Goal: Navigation & Orientation: Find specific page/section

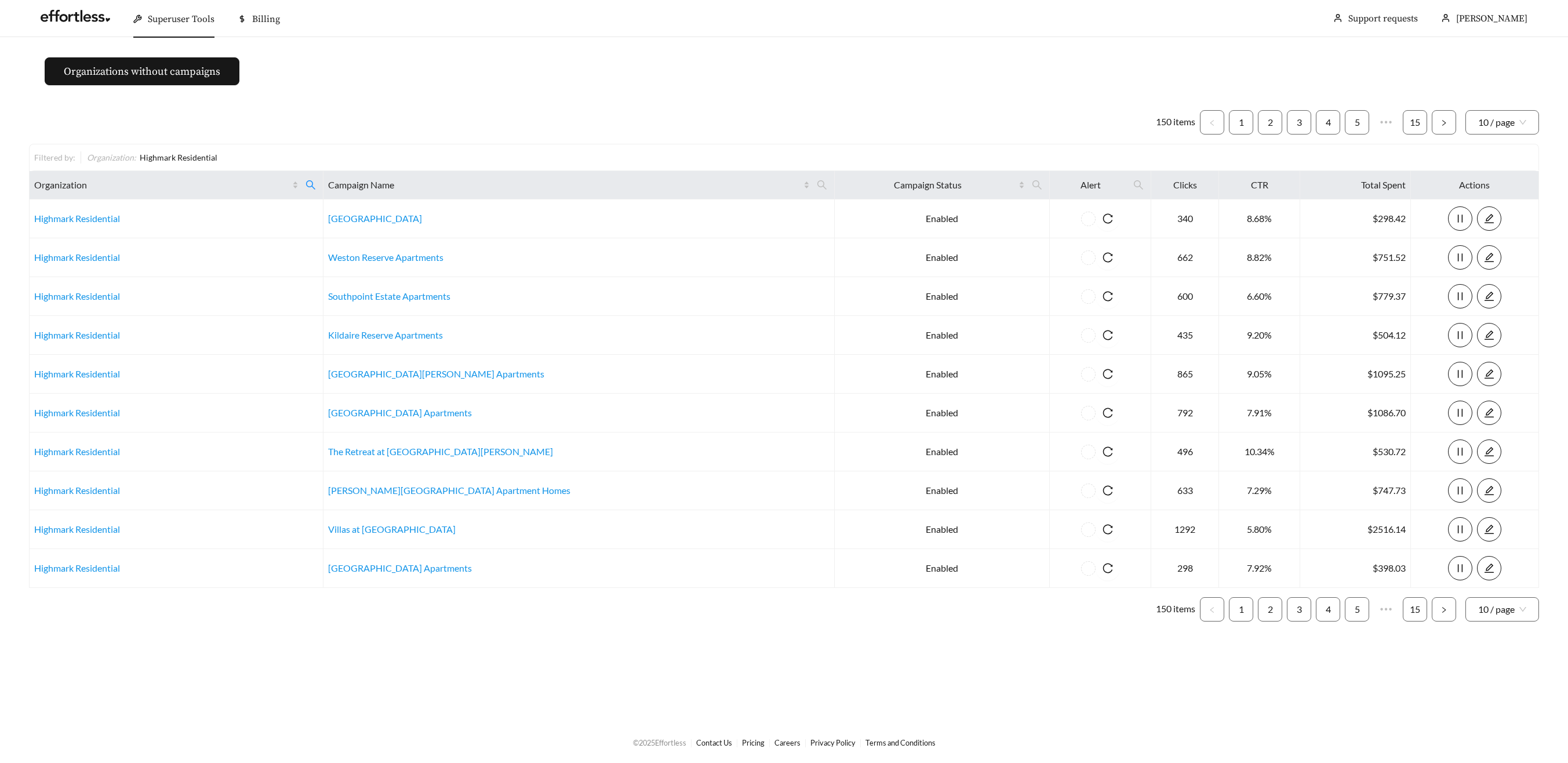
click at [155, 21] on span "Superuser Tools" at bounding box center [181, 19] width 67 height 12
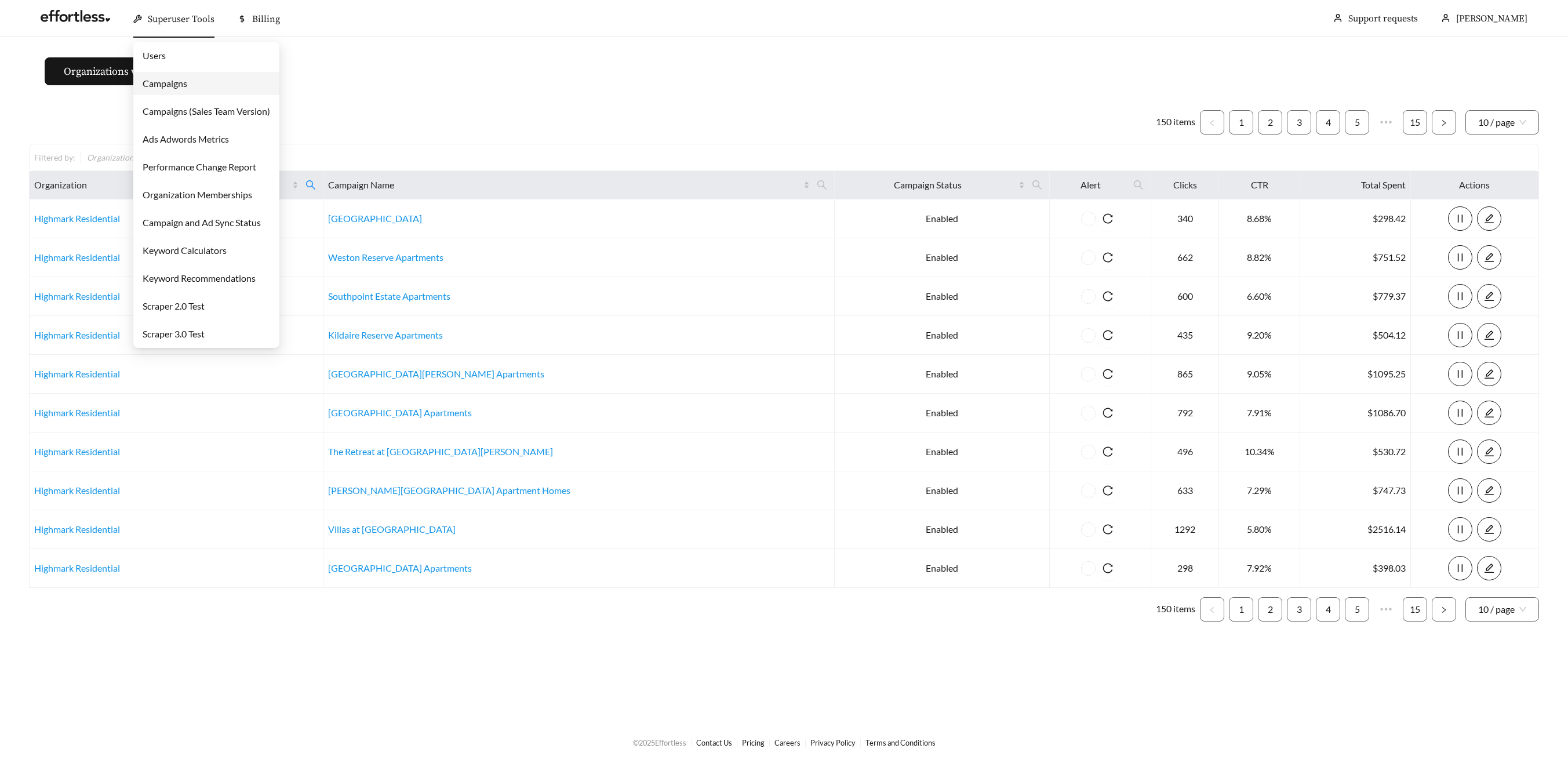
click at [171, 86] on link "Campaigns" at bounding box center [165, 83] width 44 height 11
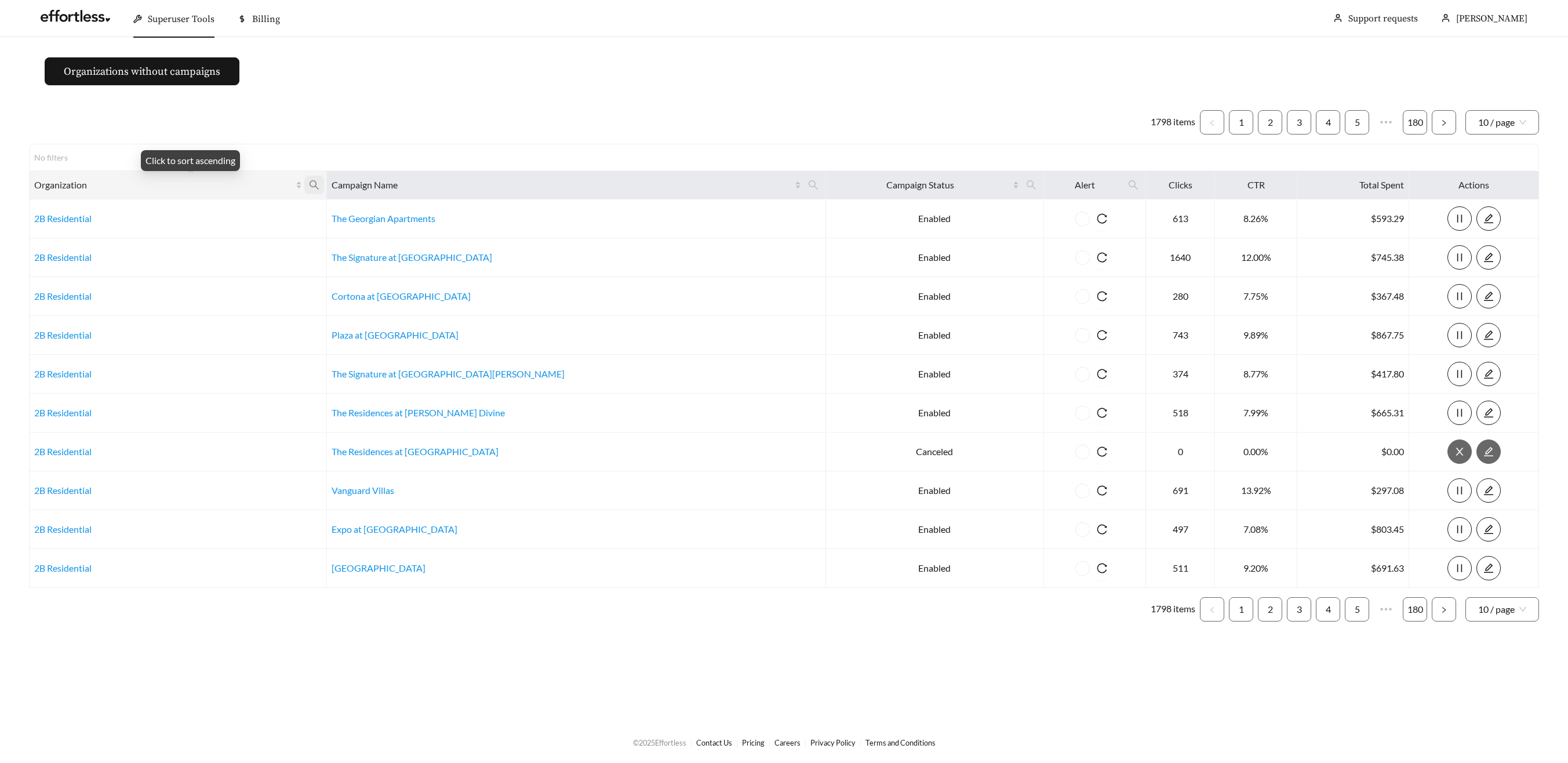
click at [319, 185] on icon "search" at bounding box center [314, 184] width 10 height 10
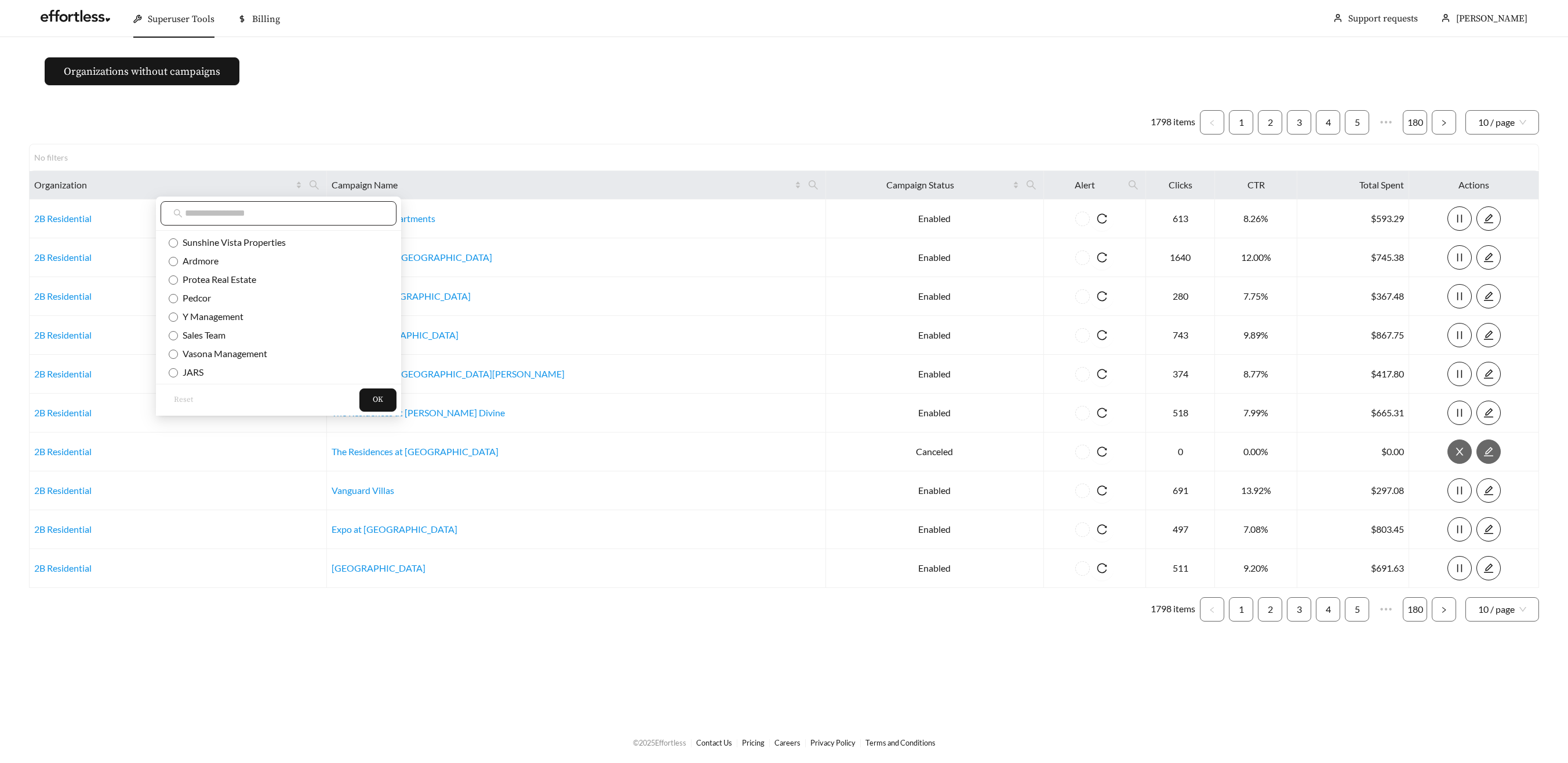
click at [225, 212] on input "text" at bounding box center [284, 213] width 199 height 14
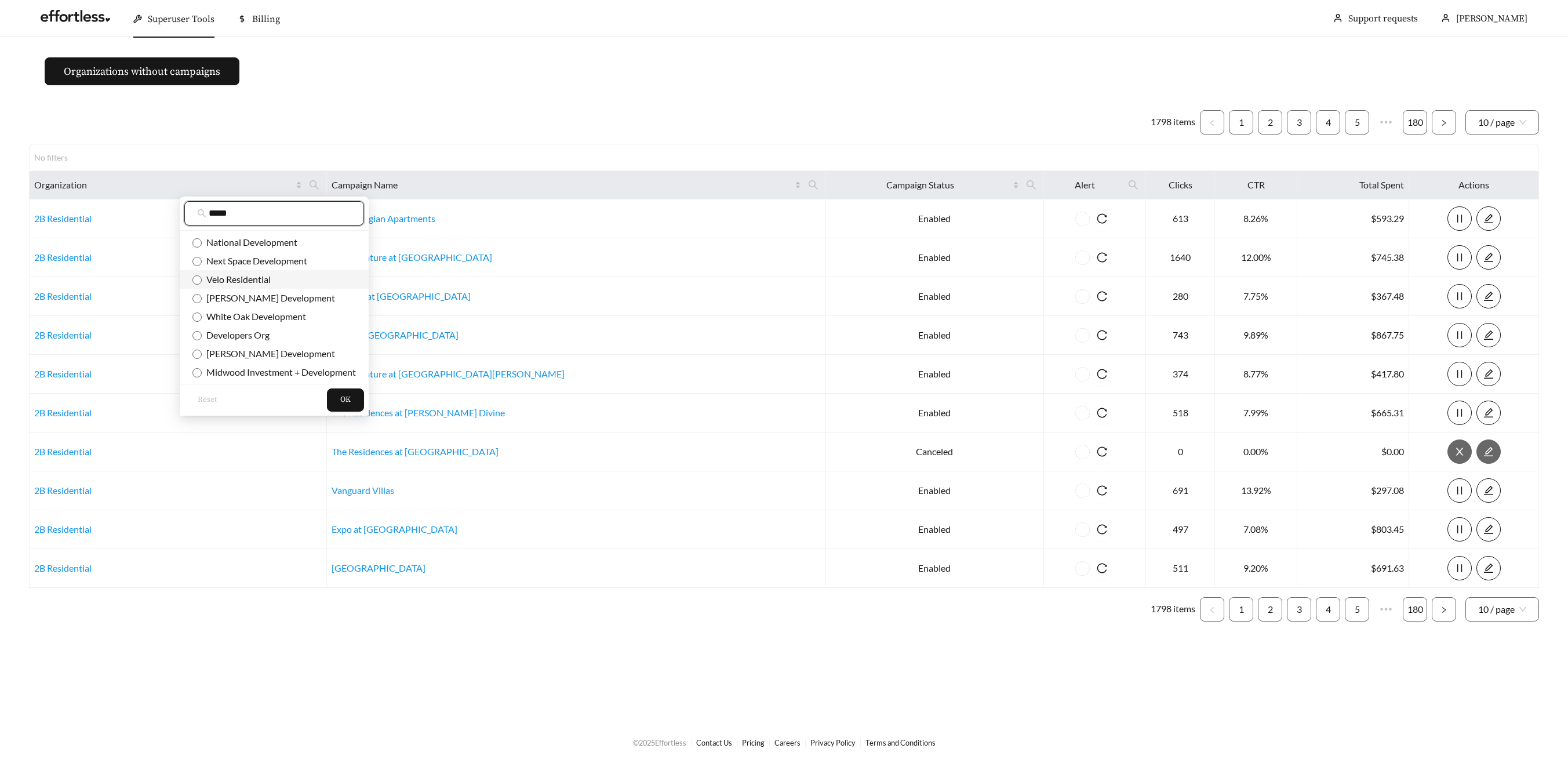
type input "****"
click at [247, 284] on span "Velo Residential" at bounding box center [236, 280] width 69 height 11
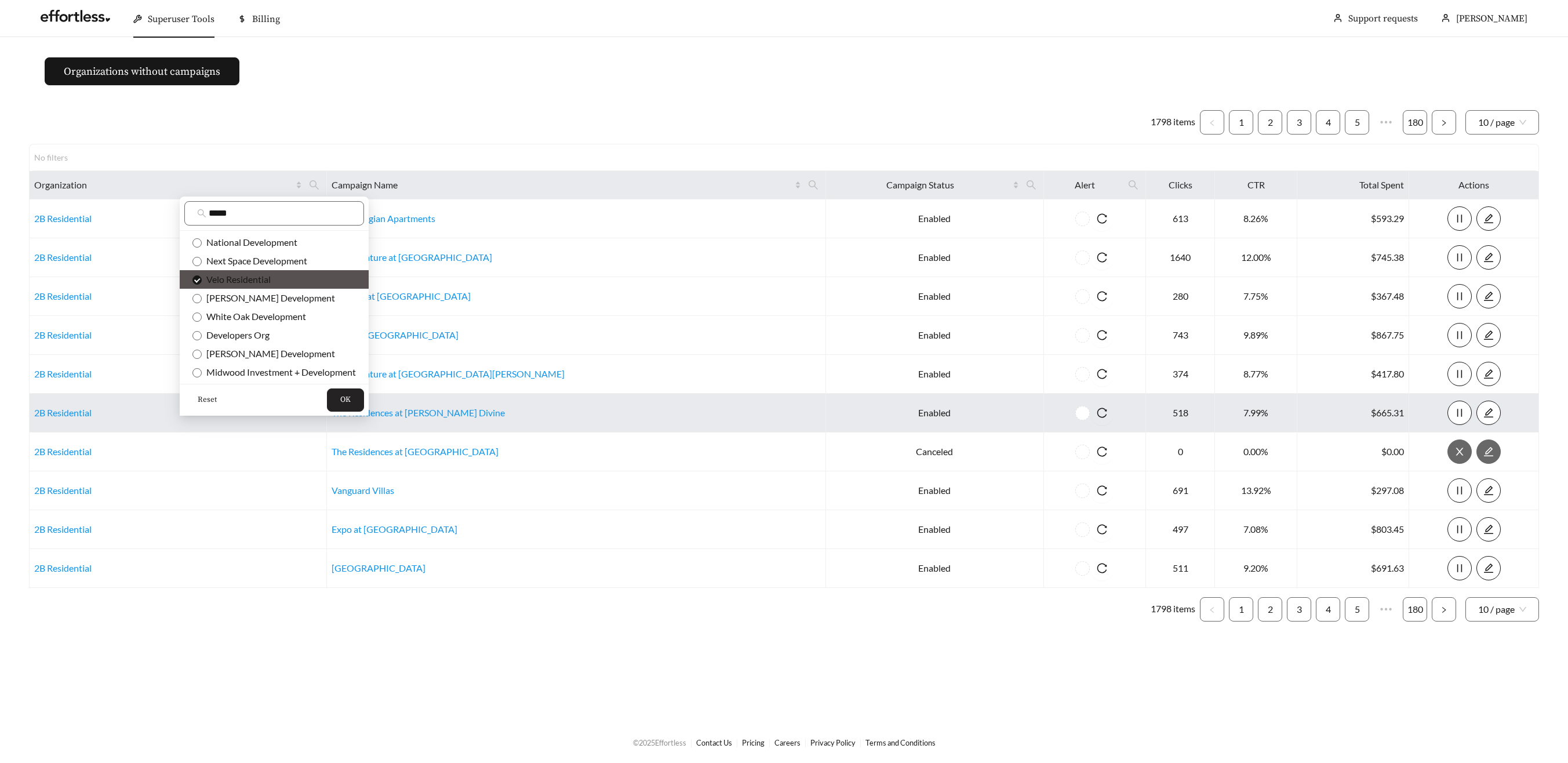
click at [331, 393] on button "OK" at bounding box center [345, 400] width 37 height 23
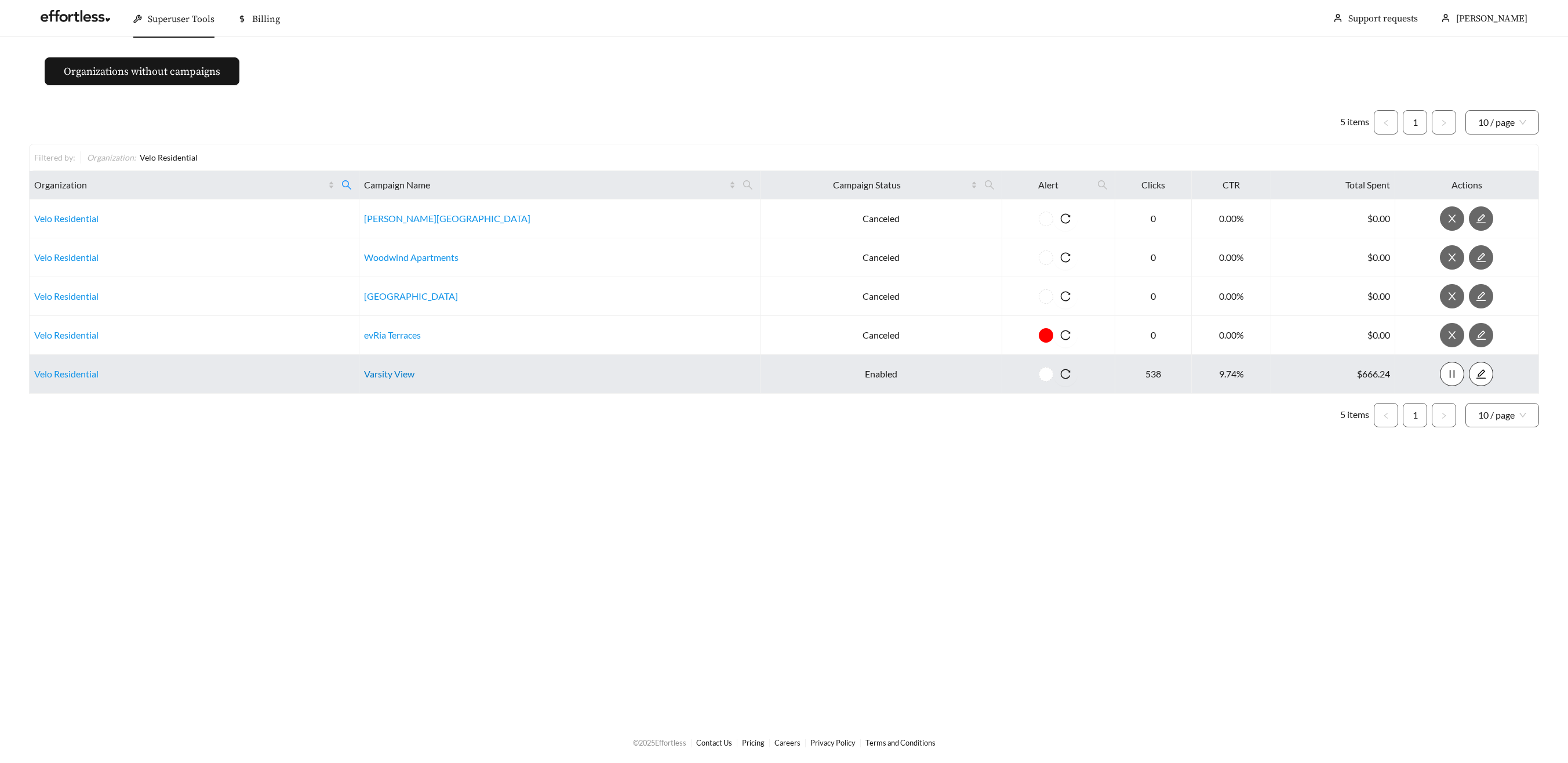
click at [415, 372] on link "Varsity View" at bounding box center [389, 374] width 50 height 11
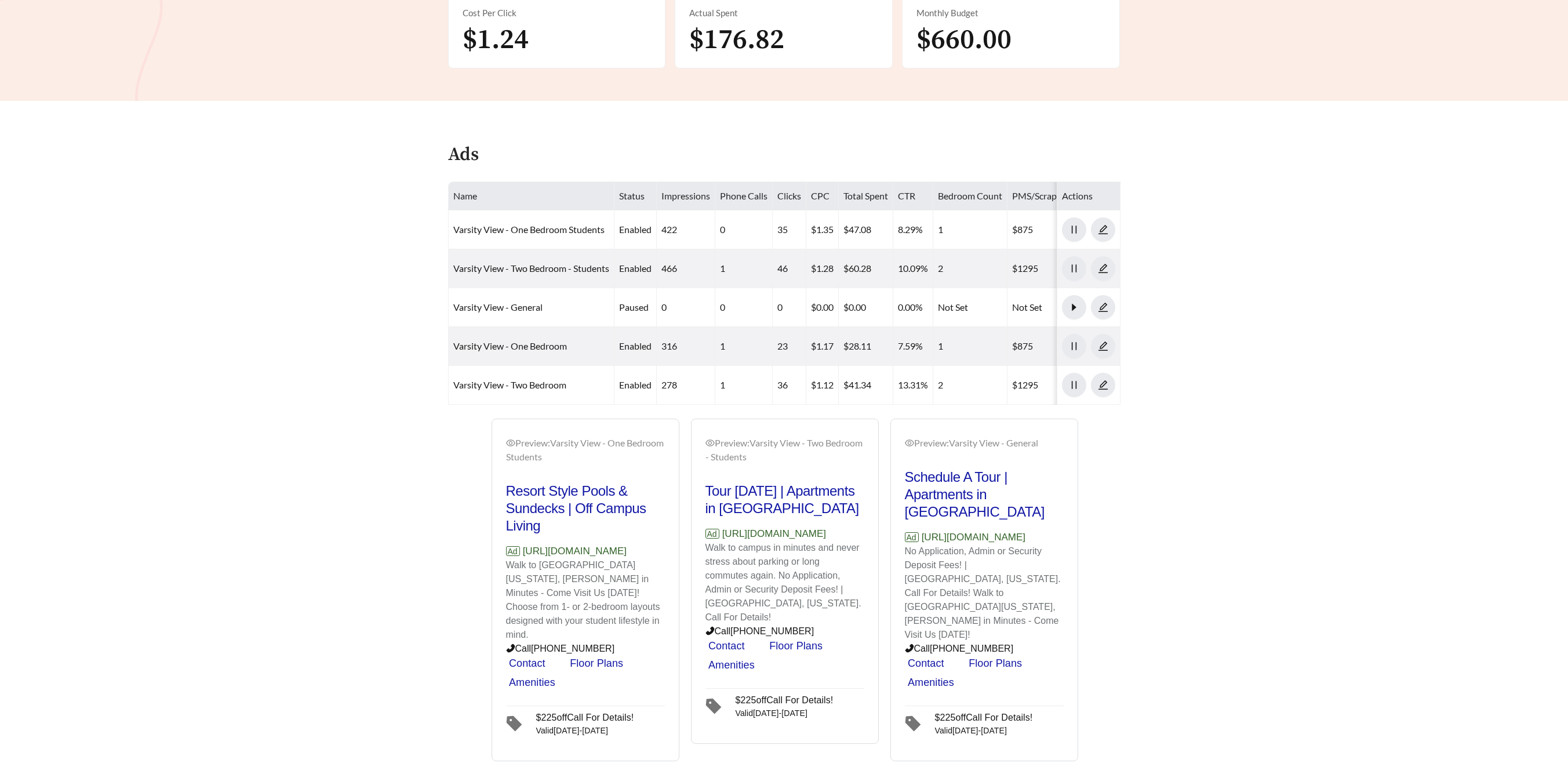
scroll to position [373, 0]
